Goal: Check status: Check status

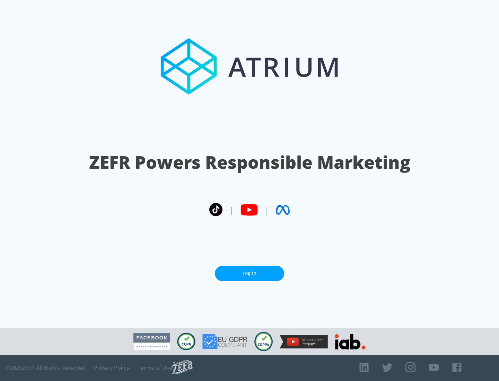
click at [250, 274] on link "Log In" at bounding box center [249, 274] width 69 height 16
